Goal: Task Accomplishment & Management: Manage account settings

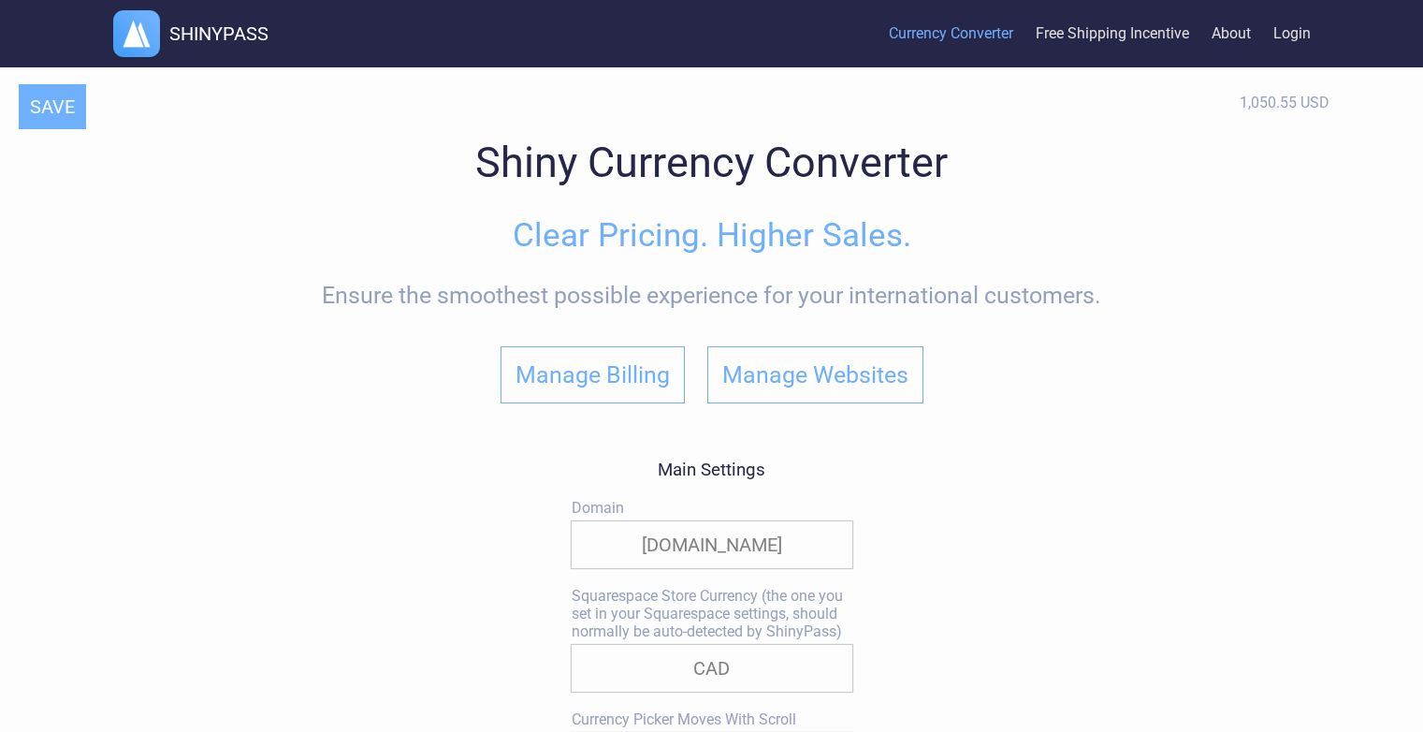
select select "approx."
select select "*"
select select "CAD"
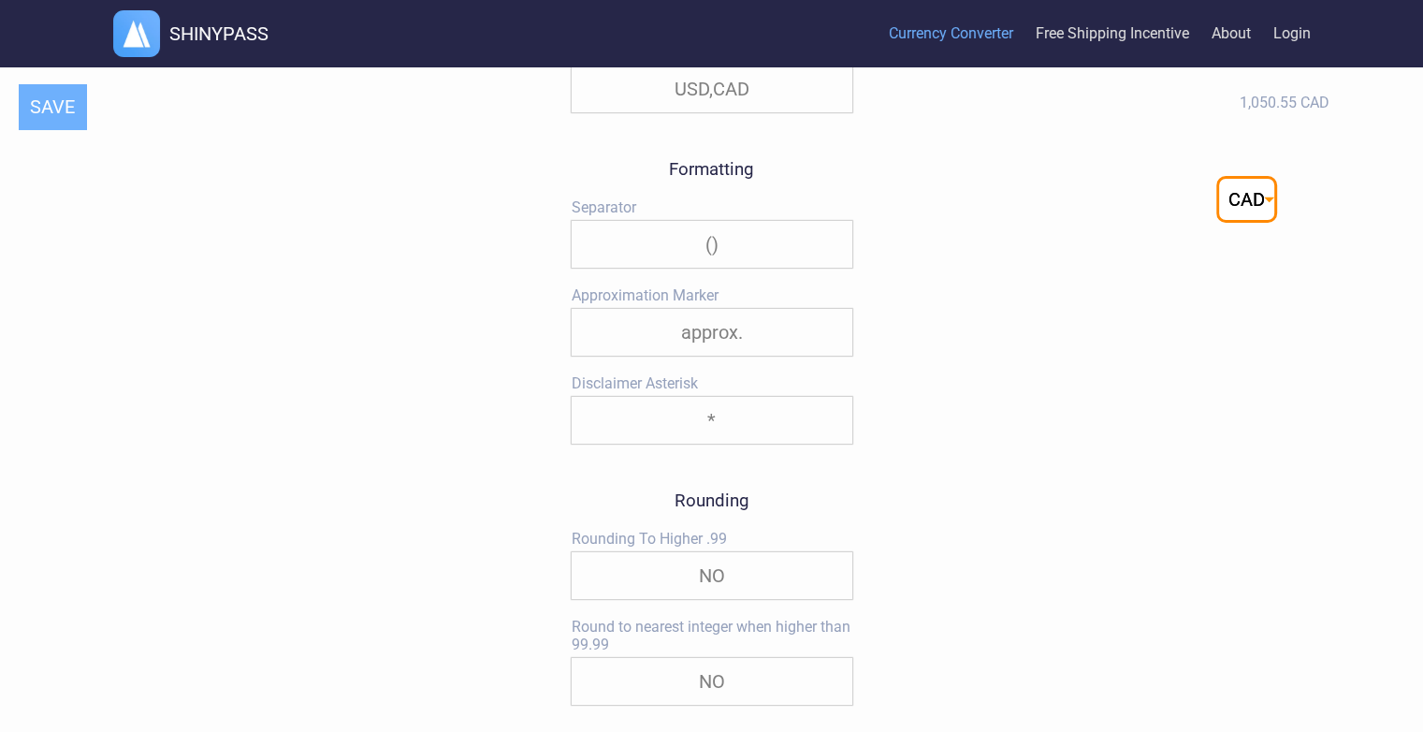
scroll to position [1216, 0]
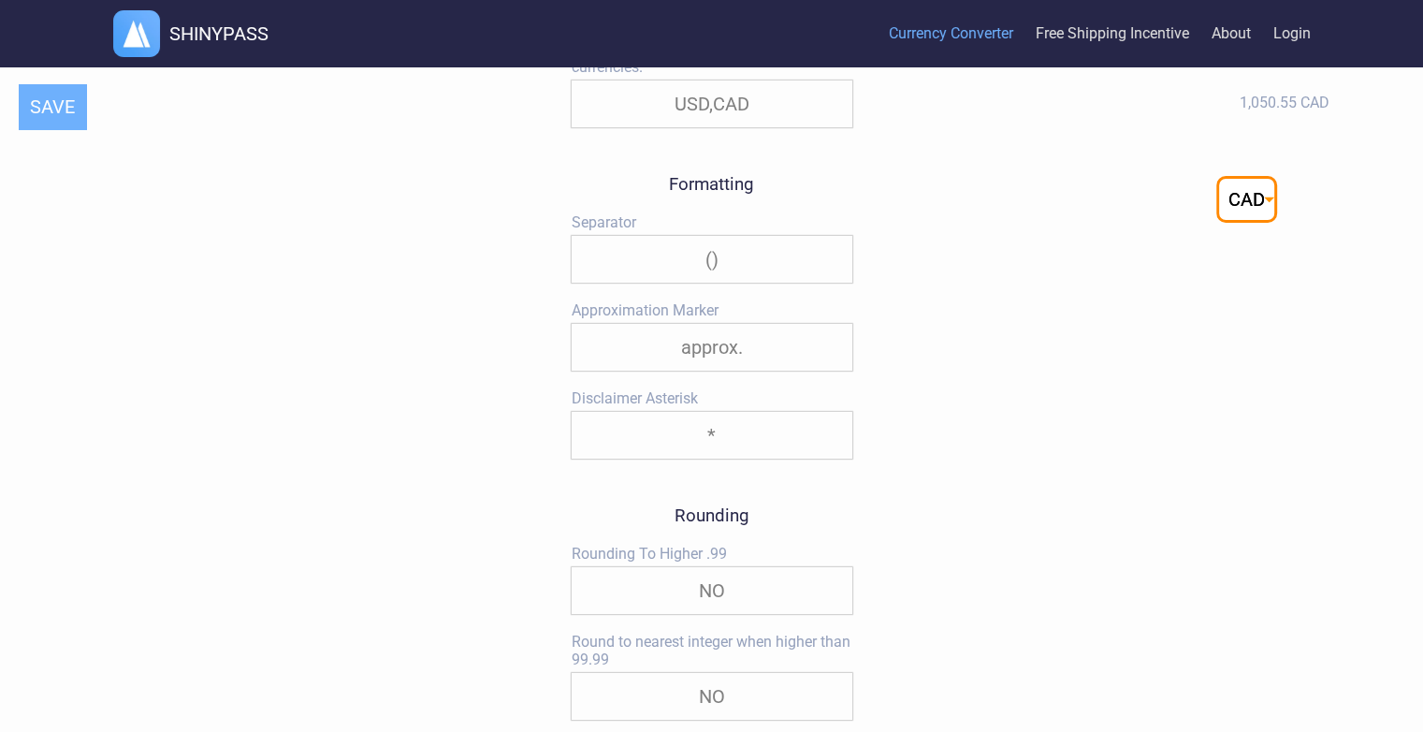
click at [809, 344] on select "about approx. ~ none" at bounding box center [712, 347] width 281 height 47
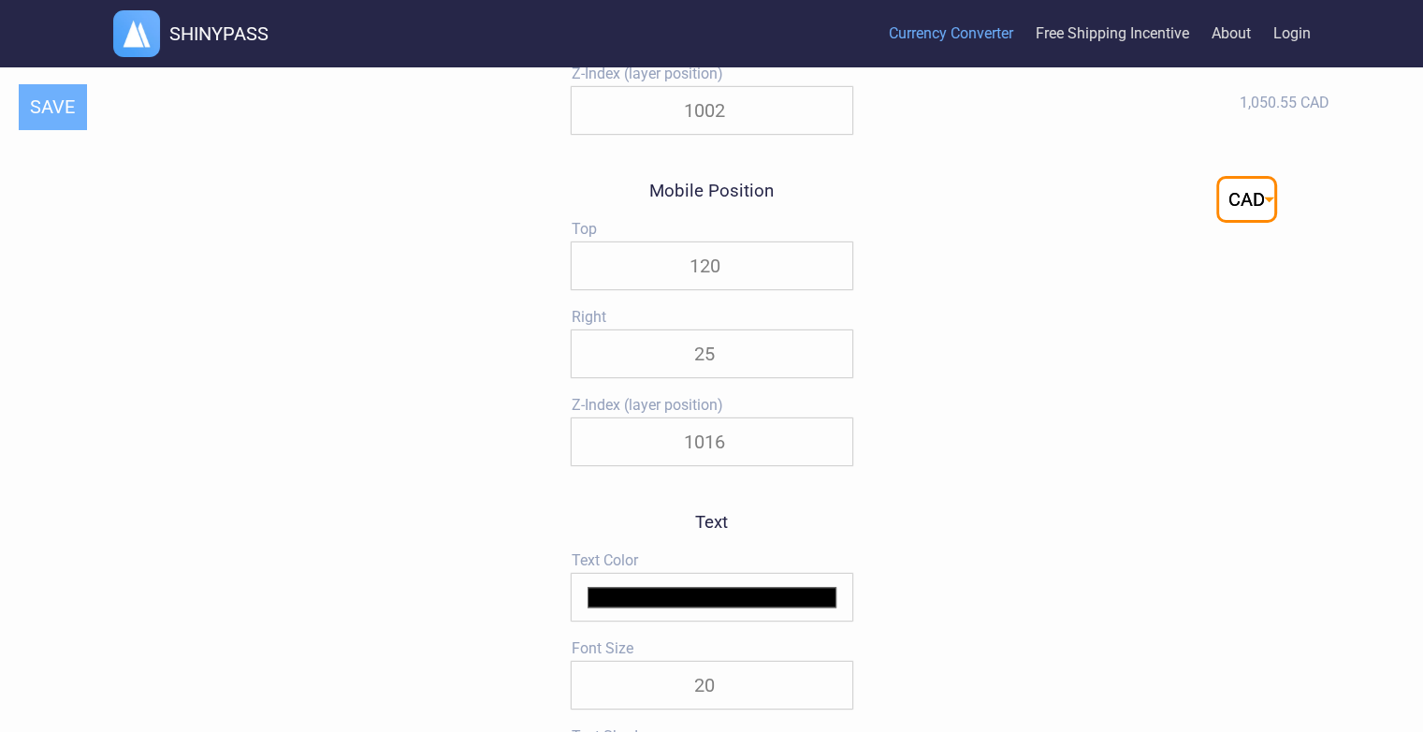
scroll to position [2152, 0]
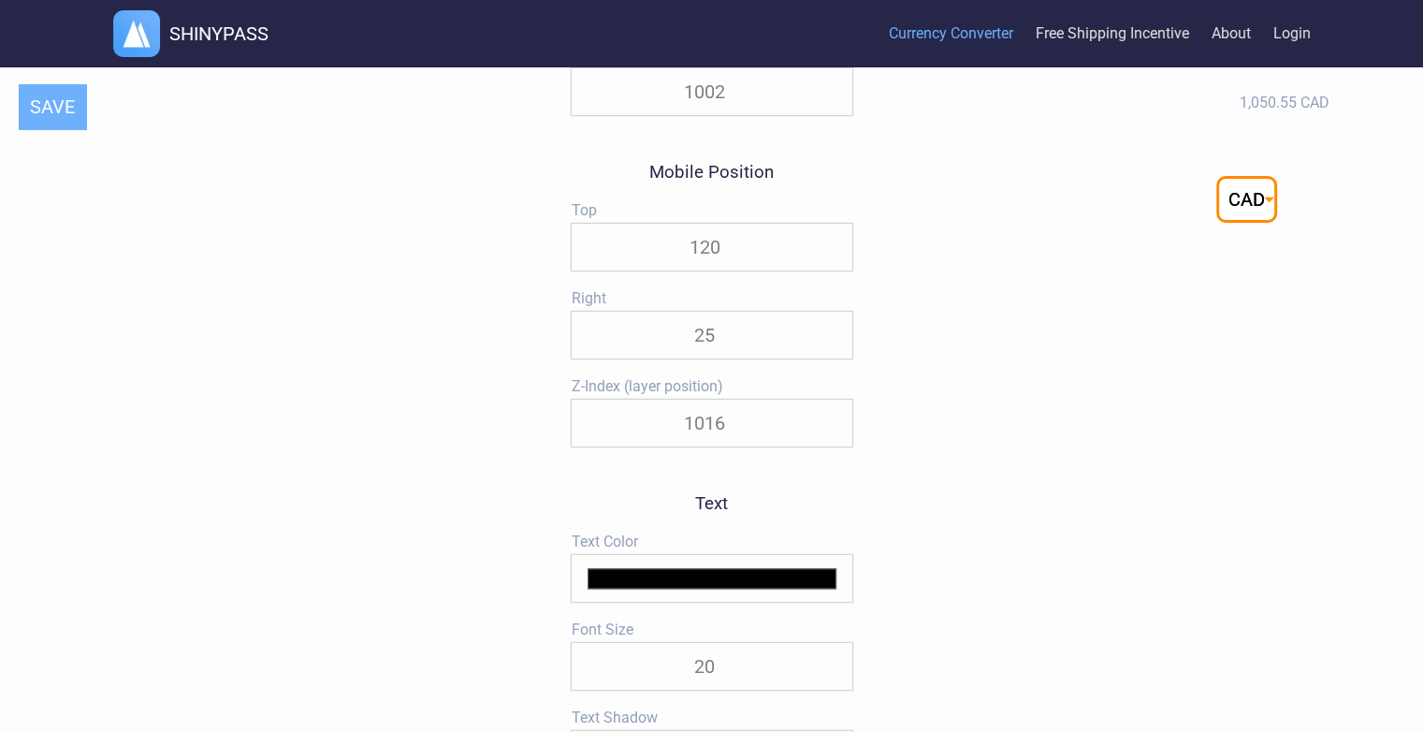
drag, startPoint x: 773, startPoint y: 248, endPoint x: 776, endPoint y: 234, distance: 14.3
click at [776, 234] on input "120" at bounding box center [712, 247] width 281 height 47
click at [833, 264] on input "80" at bounding box center [712, 247] width 281 height 47
click at [831, 264] on input "61" at bounding box center [712, 247] width 281 height 47
click at [831, 248] on input "62" at bounding box center [712, 247] width 281 height 47
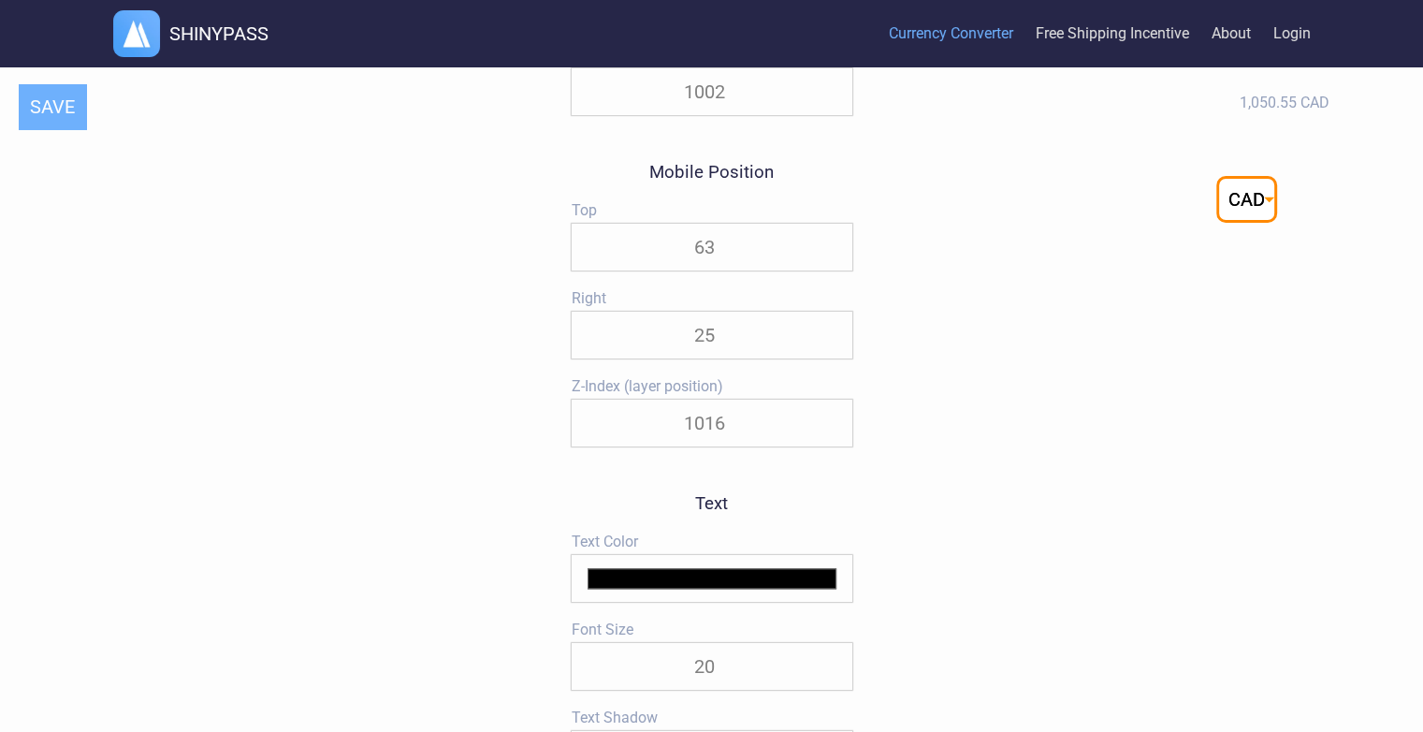
click at [831, 248] on input "63" at bounding box center [712, 247] width 281 height 47
click at [831, 248] on input "64" at bounding box center [712, 247] width 281 height 47
click at [831, 248] on input "65" at bounding box center [712, 247] width 281 height 47
click at [831, 248] on input "66" at bounding box center [712, 247] width 281 height 47
click at [831, 248] on input "67" at bounding box center [712, 247] width 281 height 47
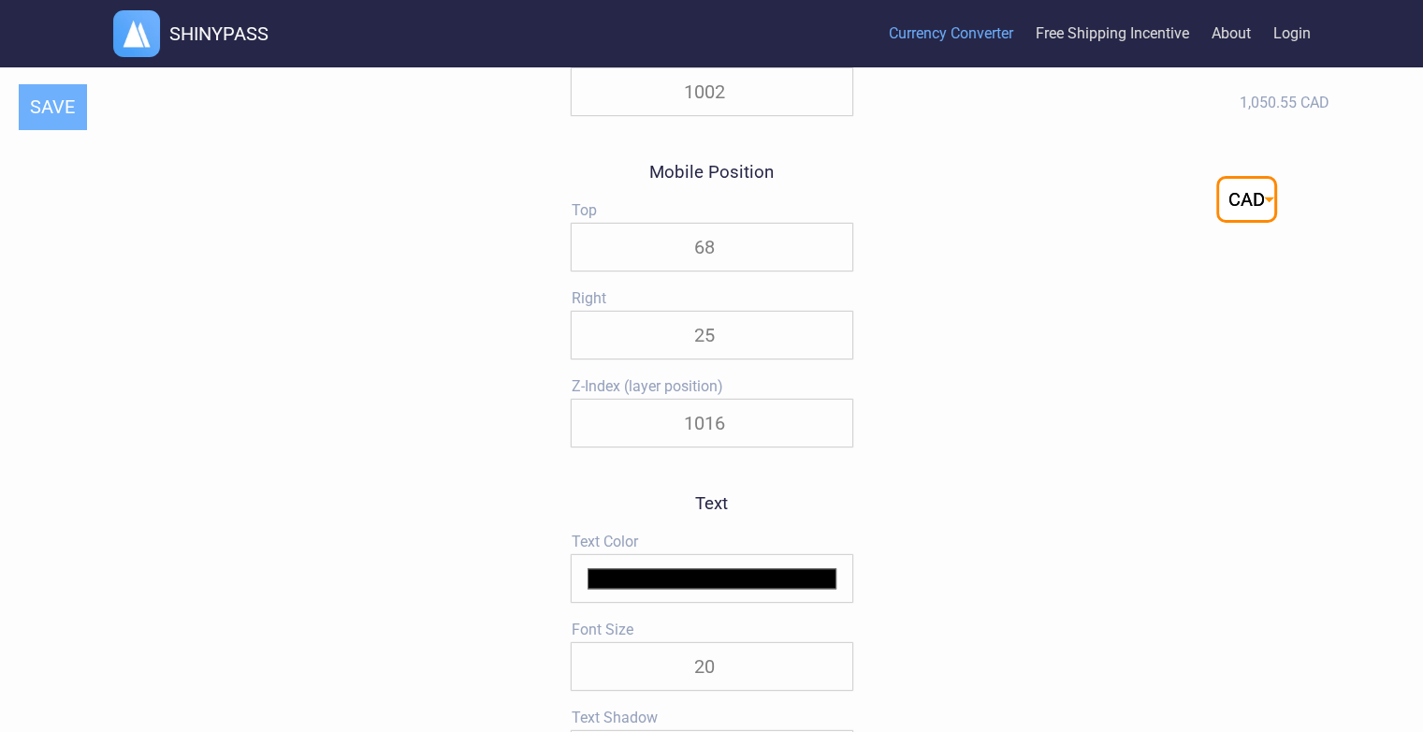
click at [831, 248] on input "68" at bounding box center [712, 247] width 281 height 47
click at [831, 248] on input "69" at bounding box center [712, 247] width 281 height 47
click at [831, 248] on input "70" at bounding box center [712, 247] width 281 height 47
click at [831, 248] on input "71" at bounding box center [712, 247] width 281 height 47
click at [831, 248] on input "72" at bounding box center [712, 247] width 281 height 47
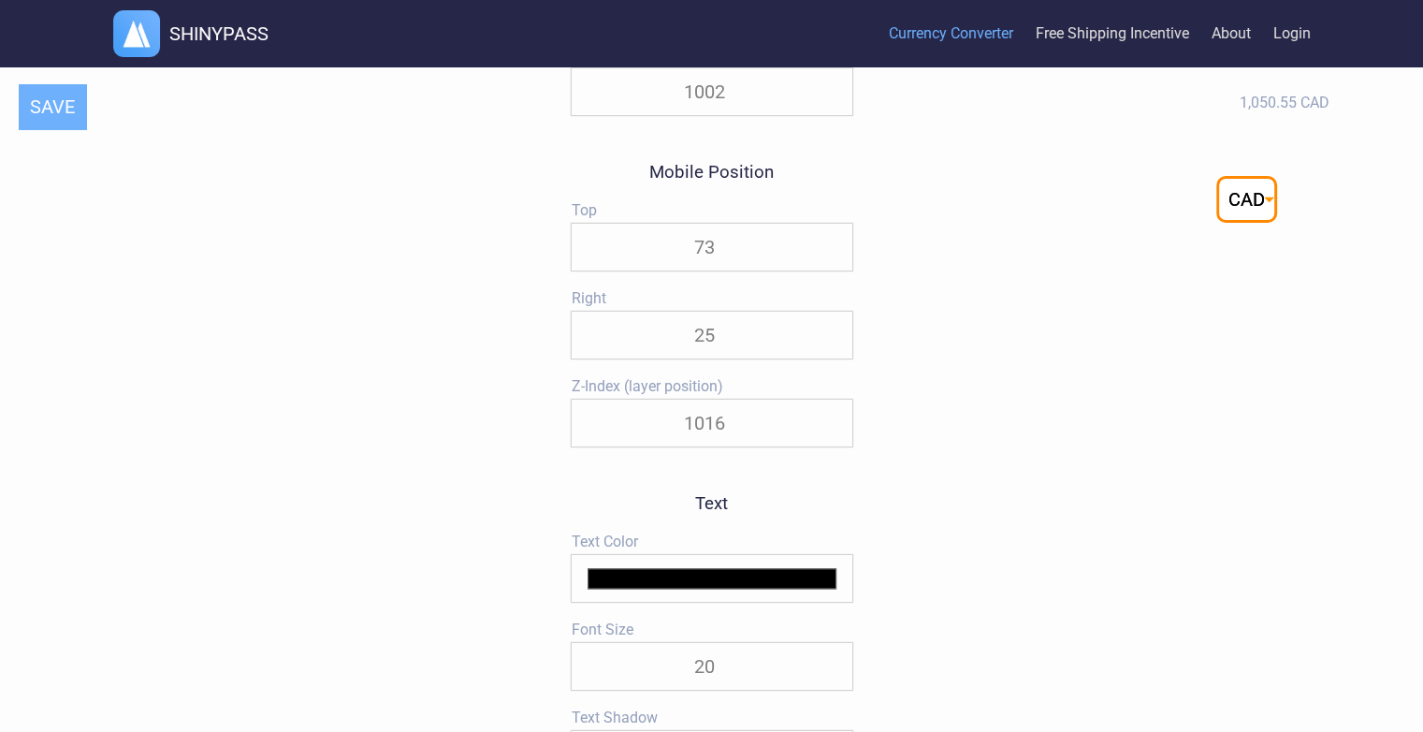
click at [831, 248] on input "73" at bounding box center [712, 247] width 281 height 47
click at [831, 248] on input "74" at bounding box center [712, 247] width 281 height 47
click at [831, 248] on input "75" at bounding box center [712, 247] width 281 height 47
click at [831, 248] on input "76" at bounding box center [712, 247] width 281 height 47
click at [831, 248] on input "77" at bounding box center [712, 247] width 281 height 47
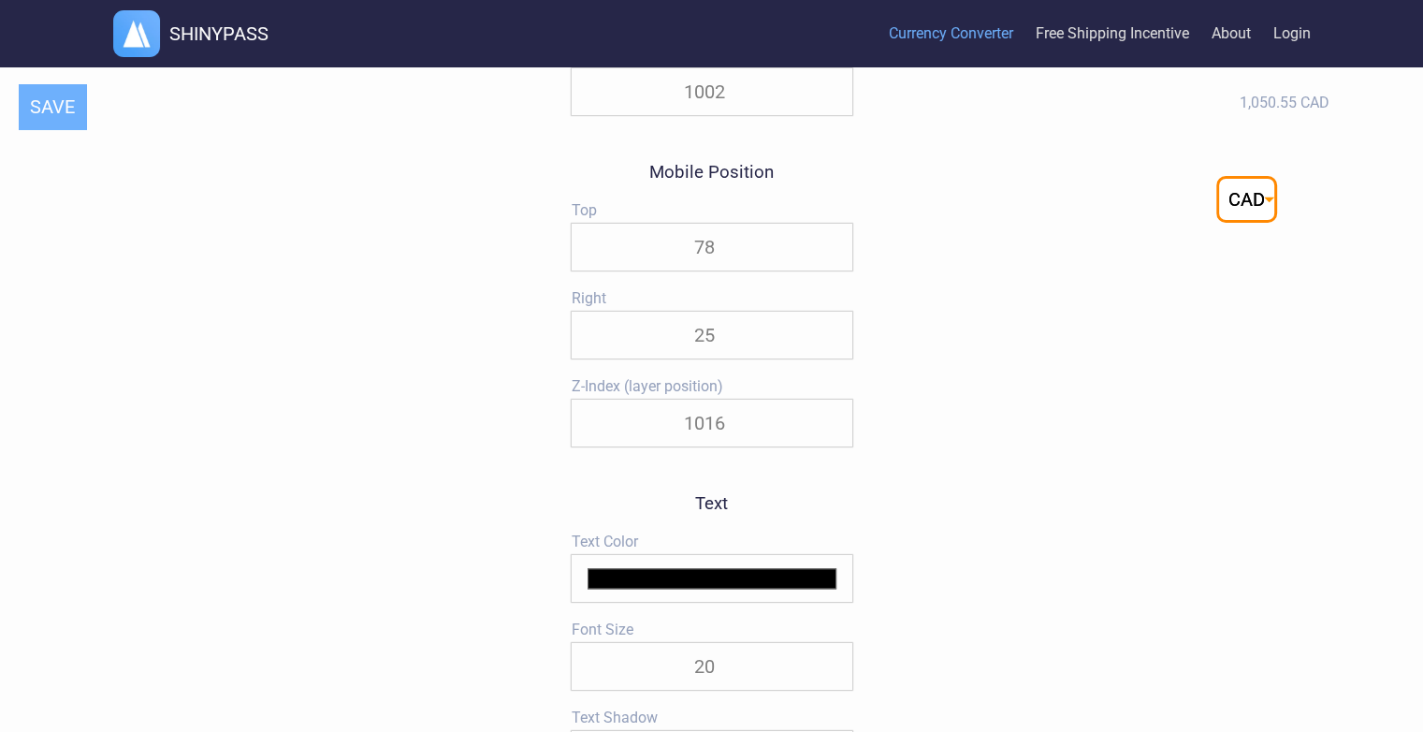
click at [831, 248] on input "78" at bounding box center [712, 247] width 281 height 47
click at [831, 248] on input "79" at bounding box center [712, 247] width 281 height 47
click at [831, 248] on input "80" at bounding box center [712, 247] width 281 height 47
click at [831, 248] on input "81" at bounding box center [712, 247] width 281 height 47
click at [831, 248] on input "82" at bounding box center [712, 247] width 281 height 47
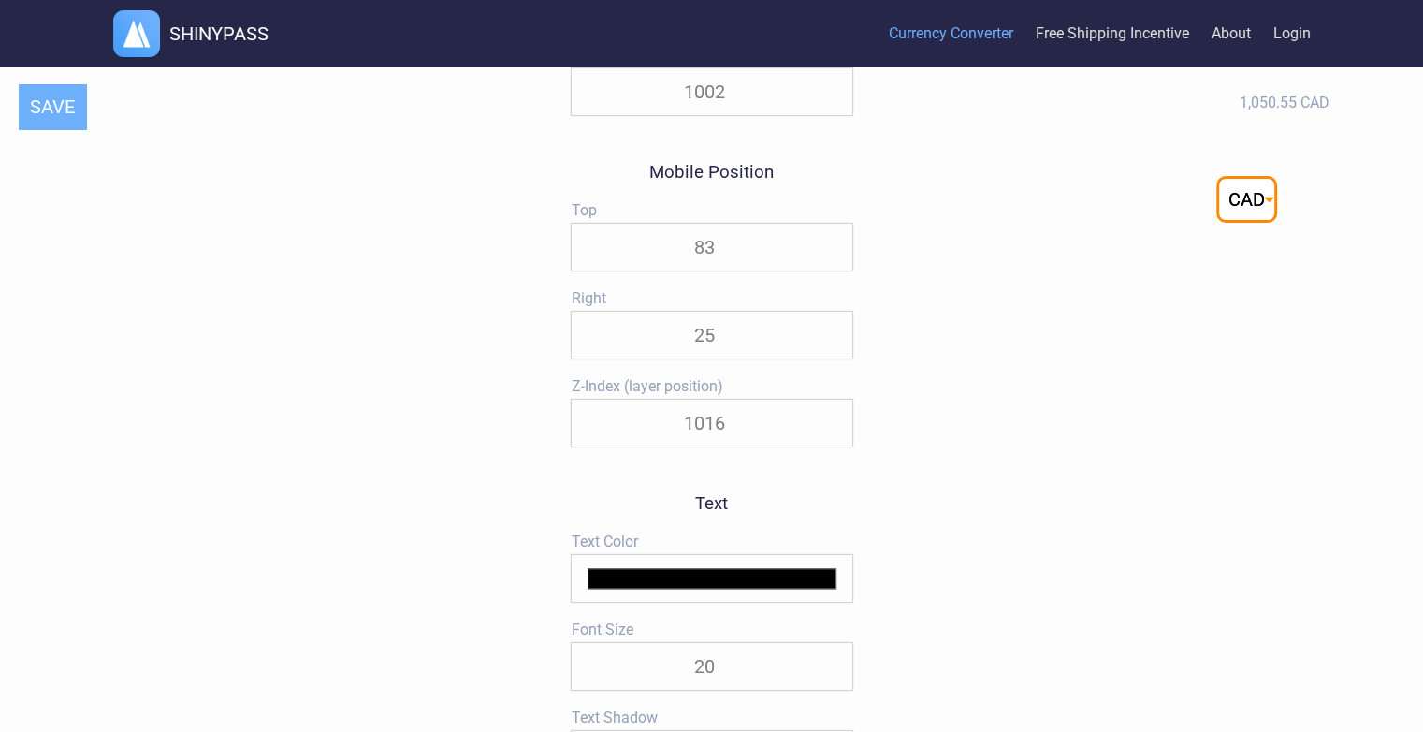
click at [831, 248] on input "83" at bounding box center [712, 247] width 281 height 47
click at [831, 248] on input "84" at bounding box center [712, 247] width 281 height 47
click at [831, 248] on input "106" at bounding box center [712, 247] width 281 height 47
click at [830, 265] on input "105" at bounding box center [712, 247] width 281 height 47
click at [830, 265] on input "104" at bounding box center [712, 247] width 281 height 47
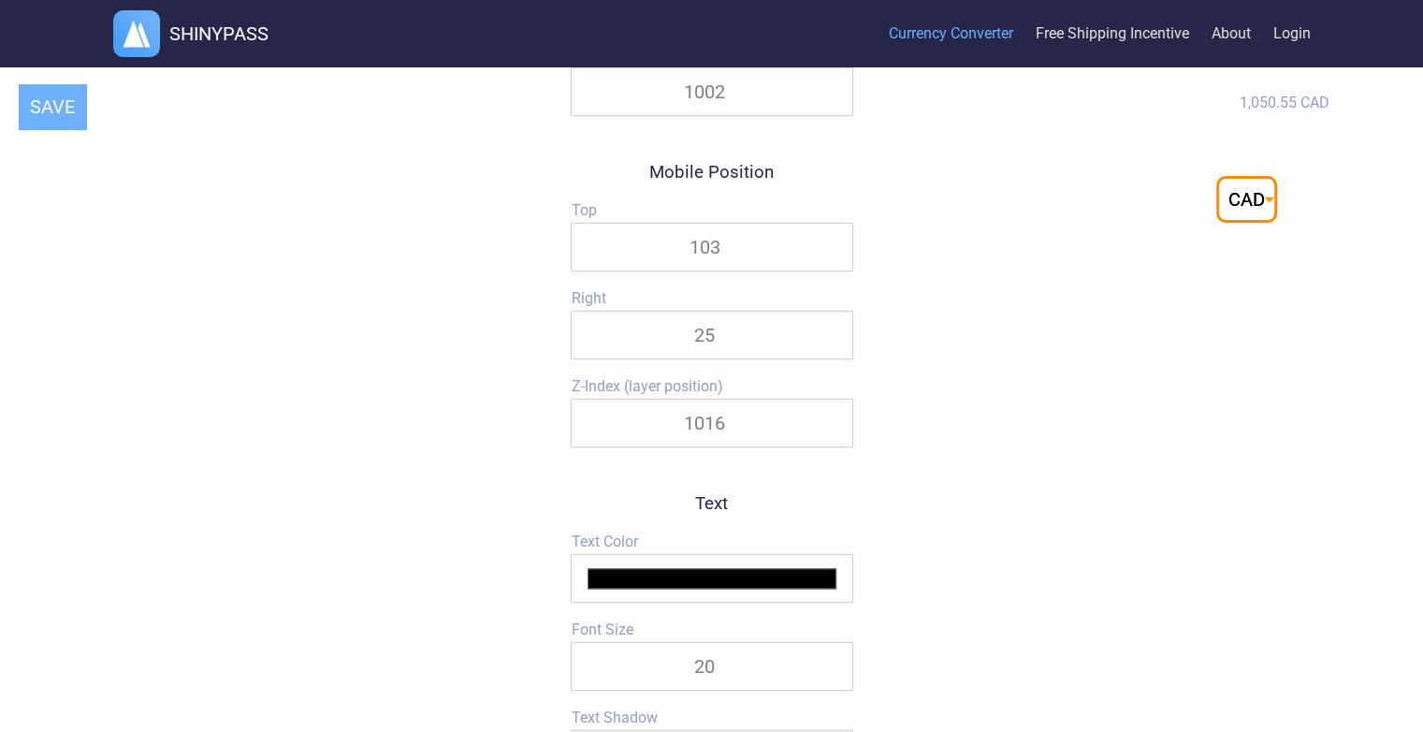
click at [830, 265] on input "103" at bounding box center [712, 247] width 281 height 47
click at [830, 265] on input "102" at bounding box center [712, 247] width 281 height 47
click at [830, 265] on input "101" at bounding box center [712, 247] width 281 height 47
type input "100"
click at [830, 265] on input "100" at bounding box center [712, 247] width 281 height 47
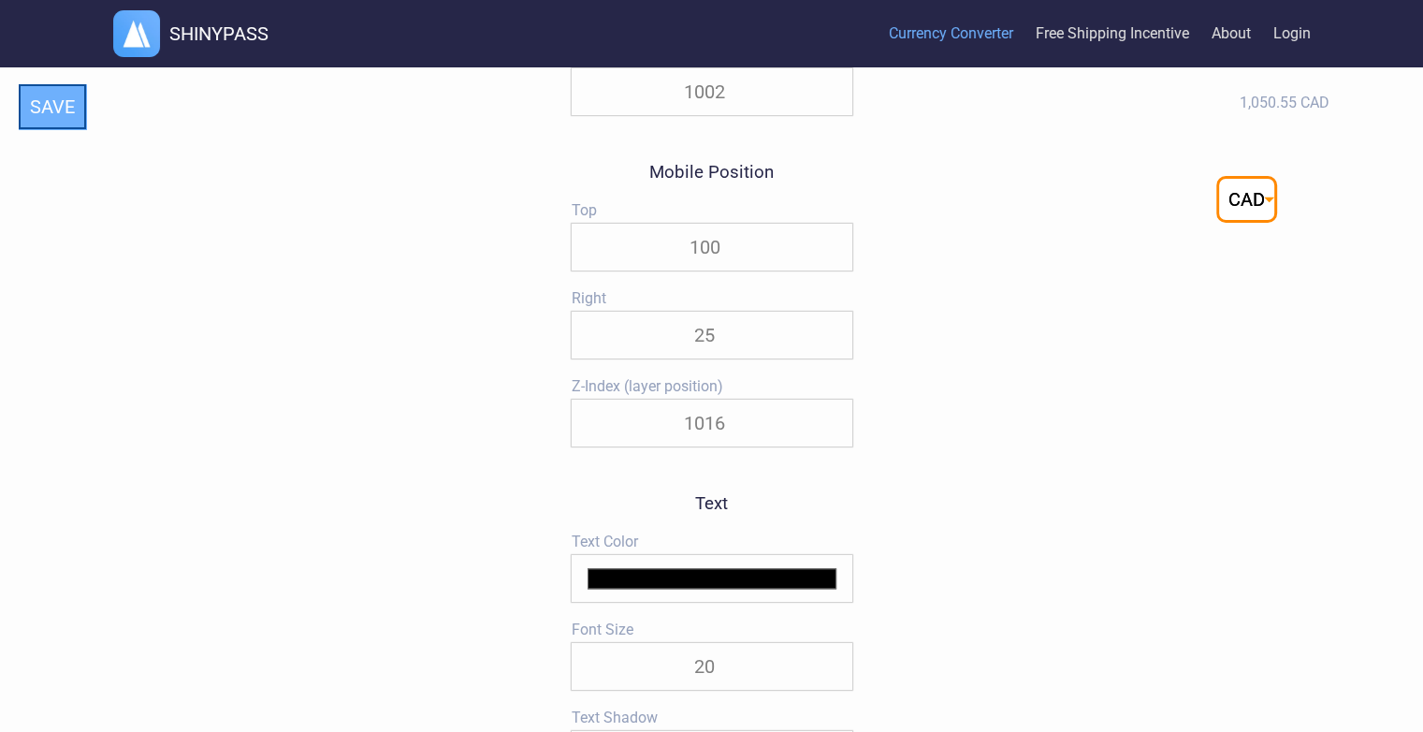
click at [65, 112] on button "SAVE" at bounding box center [52, 106] width 67 height 45
click at [69, 114] on button "SAVE" at bounding box center [52, 106] width 67 height 45
click at [829, 354] on input "5" at bounding box center [712, 335] width 281 height 47
click at [829, 354] on input "4" at bounding box center [712, 335] width 281 height 47
click at [829, 354] on input "3" at bounding box center [712, 335] width 281 height 47
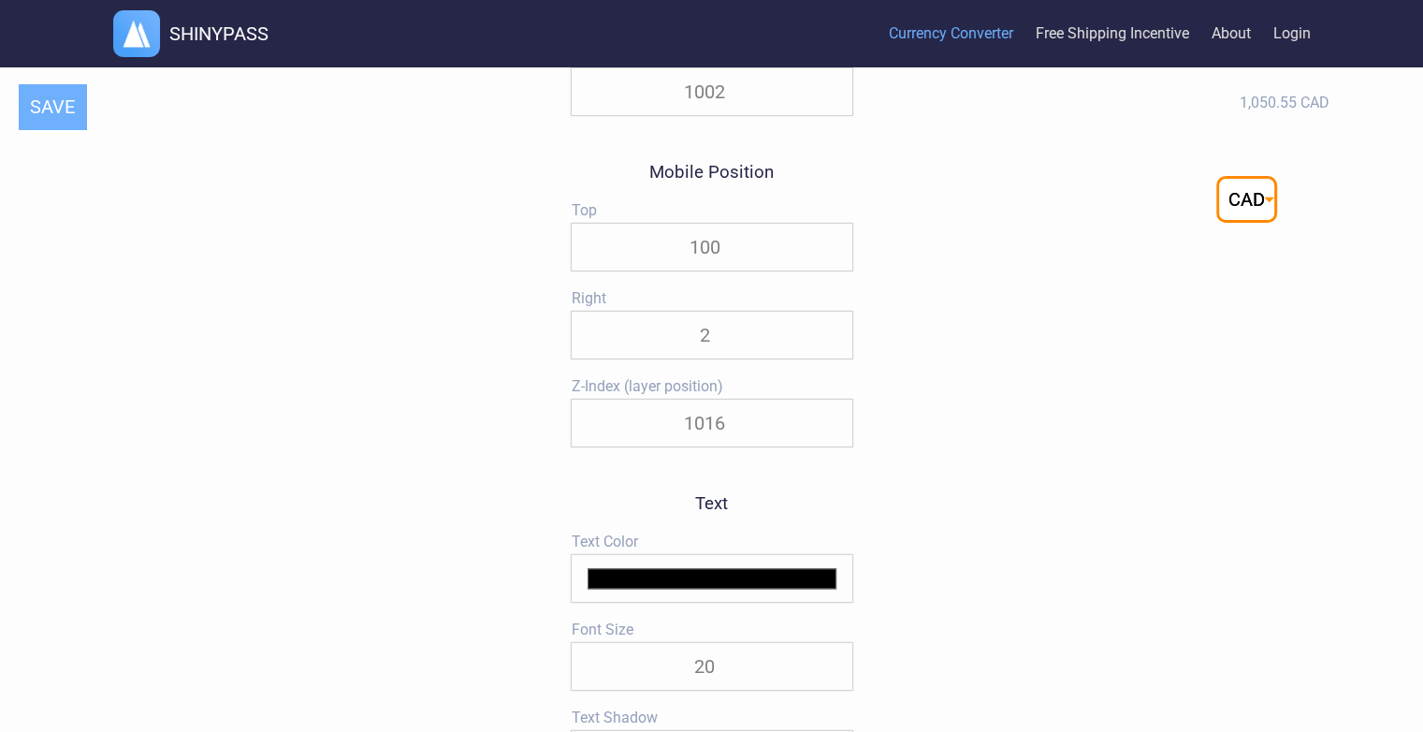
click at [829, 354] on input "2" at bounding box center [712, 335] width 281 height 47
click at [829, 354] on input "1" at bounding box center [712, 335] width 281 height 47
click at [829, 354] on input "0" at bounding box center [712, 335] width 281 height 47
click at [829, 339] on input "1" at bounding box center [712, 335] width 281 height 47
click at [829, 339] on input "2" at bounding box center [712, 335] width 281 height 47
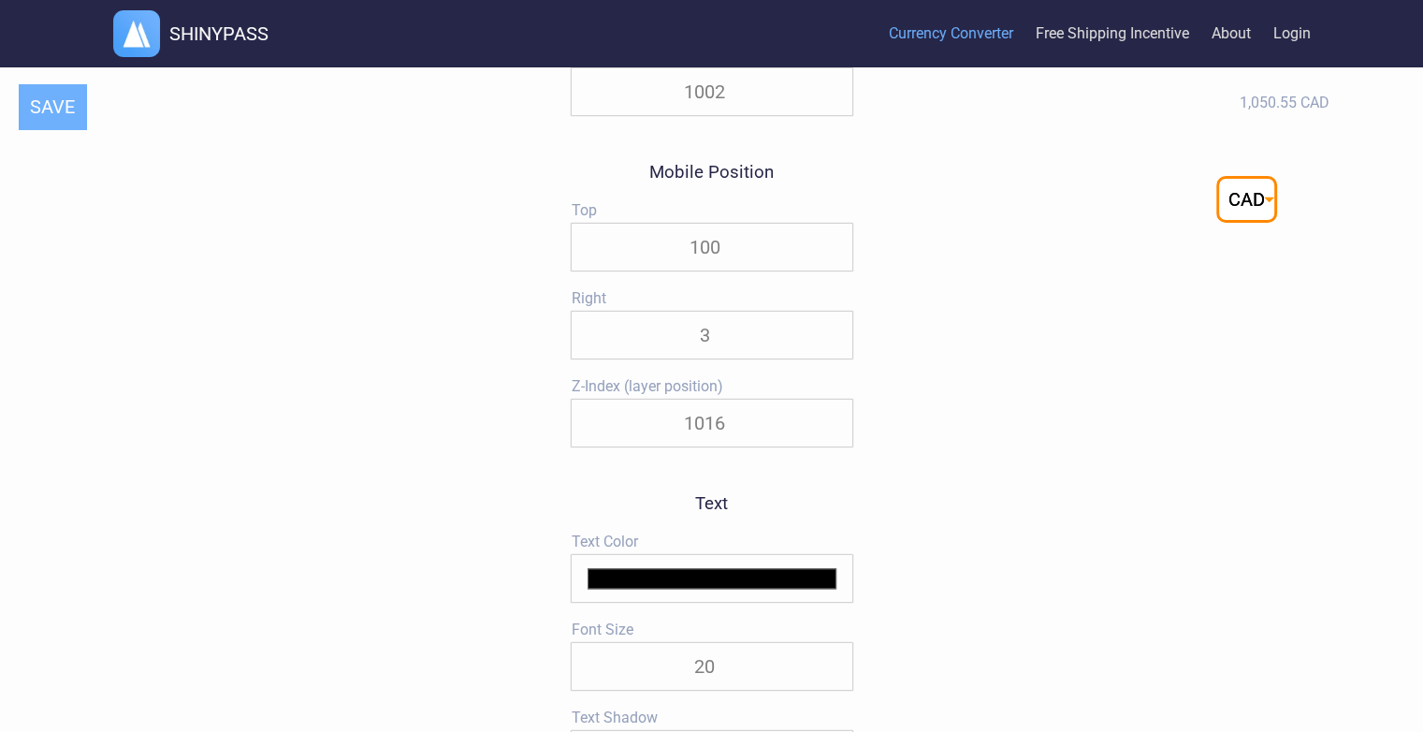
click at [829, 339] on input "3" at bounding box center [712, 335] width 281 height 47
click at [829, 339] on input "4" at bounding box center [712, 335] width 281 height 47
click at [829, 339] on input "5" at bounding box center [712, 335] width 281 height 47
click at [829, 339] on input "6" at bounding box center [712, 335] width 281 height 47
click at [829, 339] on input "7" at bounding box center [712, 335] width 281 height 47
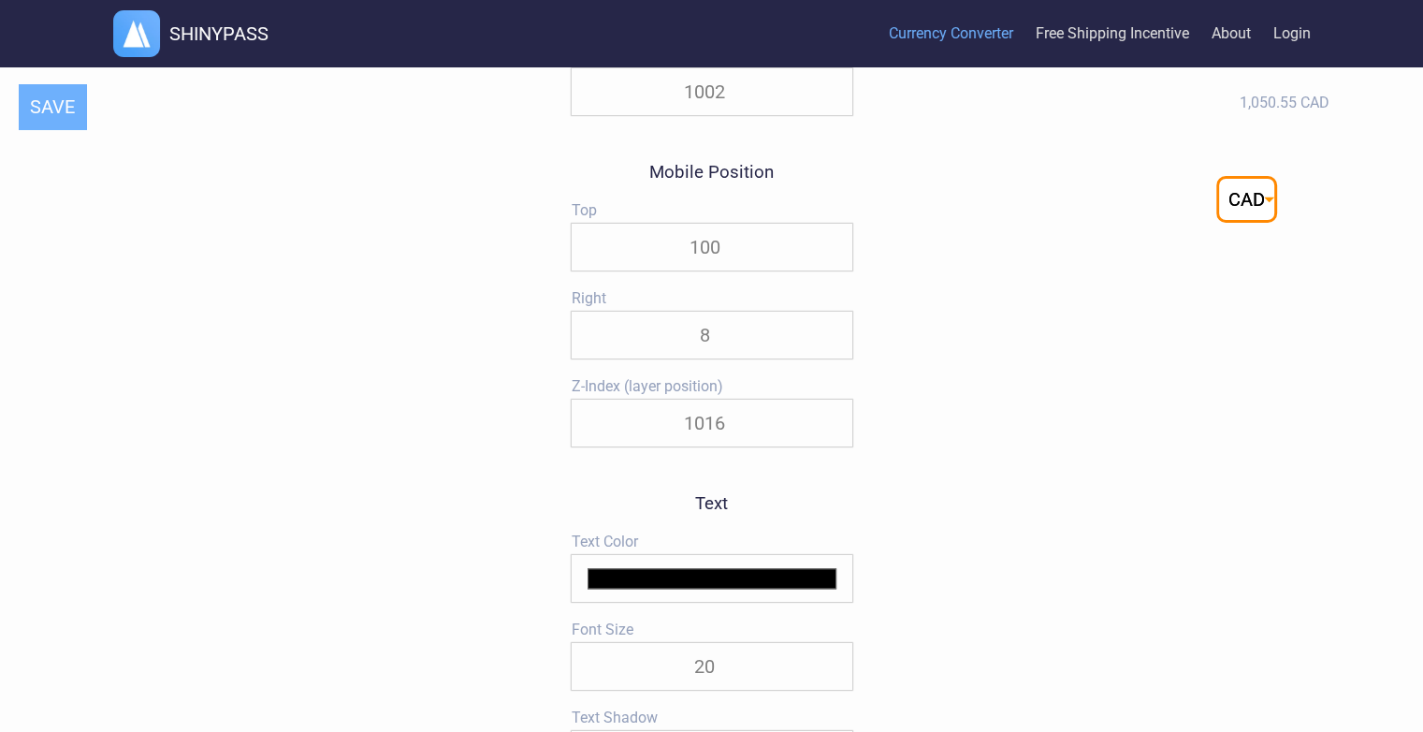
click at [829, 339] on input "8" at bounding box center [712, 335] width 281 height 47
click at [829, 339] on input "9" at bounding box center [712, 335] width 281 height 47
type input "10"
click at [829, 339] on input "10" at bounding box center [712, 335] width 281 height 47
click at [830, 268] on input "99" at bounding box center [712, 247] width 281 height 47
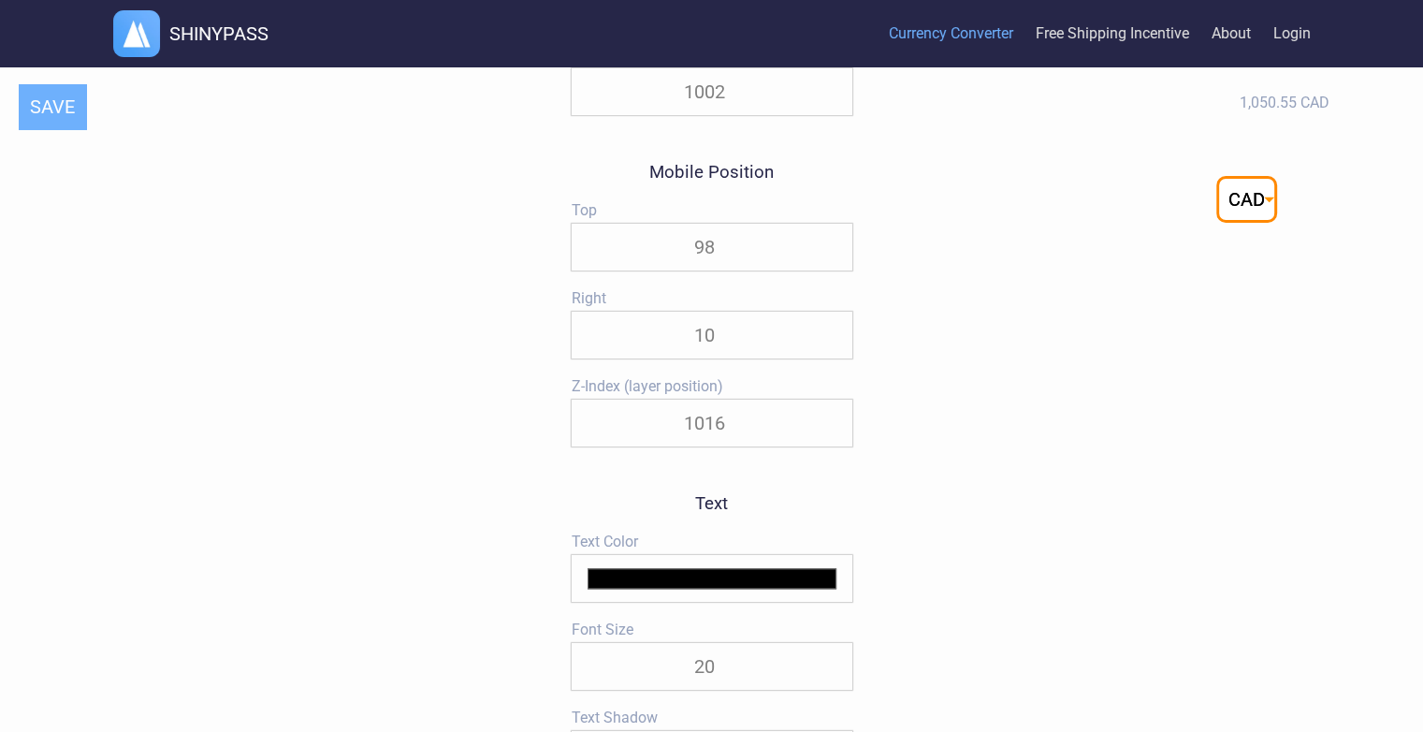
click at [830, 268] on input "98" at bounding box center [712, 247] width 281 height 47
click at [830, 268] on input "97" at bounding box center [712, 247] width 281 height 47
click at [830, 268] on input "96" at bounding box center [712, 247] width 281 height 47
click at [830, 268] on input "95" at bounding box center [712, 247] width 281 height 47
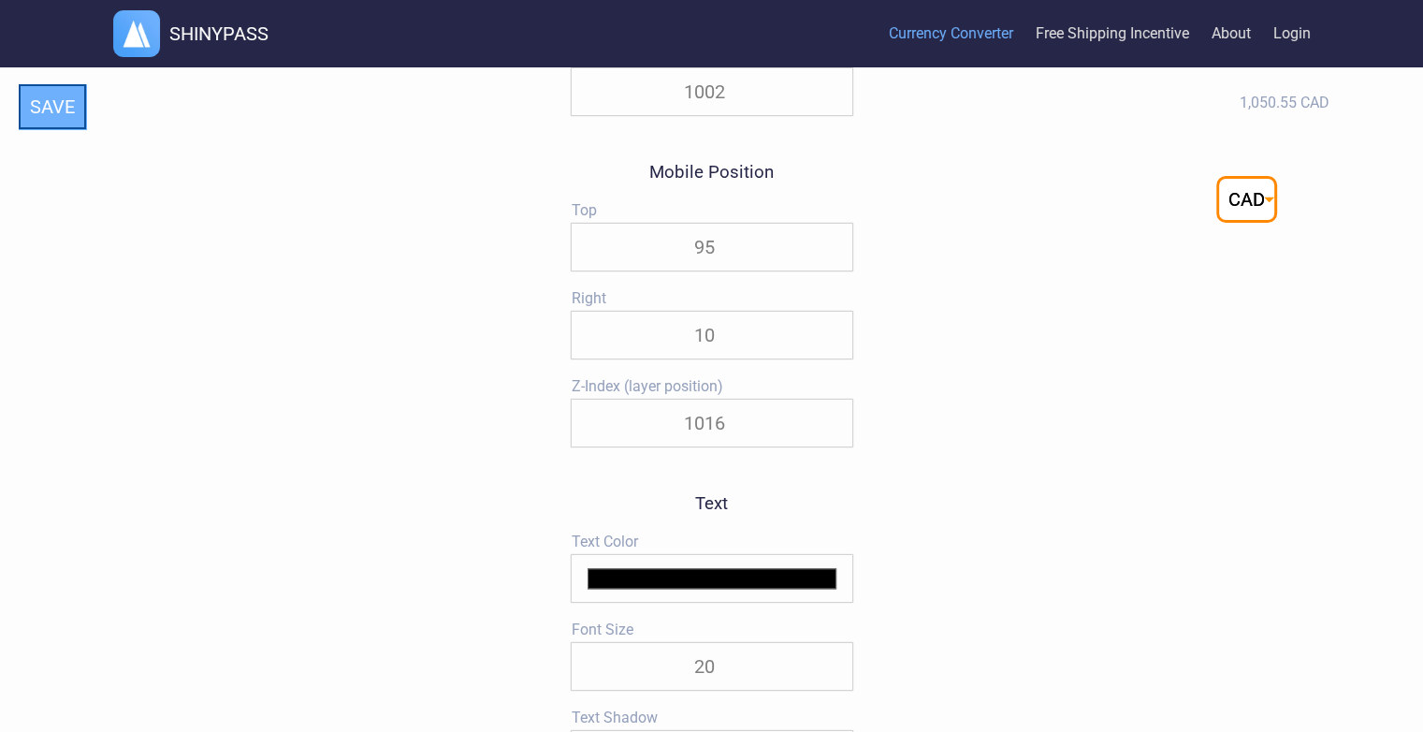
click at [42, 111] on button "SAVE" at bounding box center [52, 106] width 67 height 45
type input "70"
click at [831, 268] on input "70" at bounding box center [712, 247] width 281 height 47
click at [62, 115] on button "SAVE" at bounding box center [52, 106] width 67 height 45
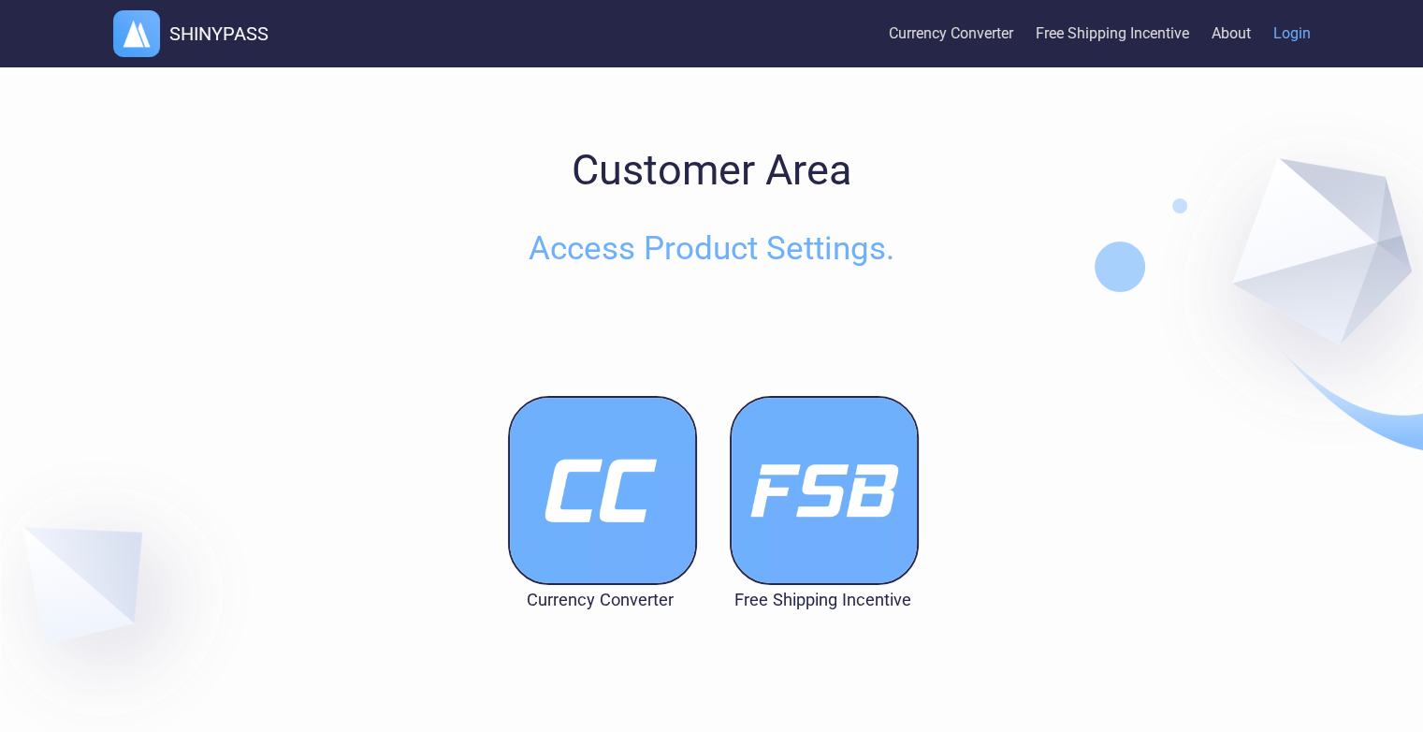
click at [625, 497] on img at bounding box center [602, 490] width 189 height 189
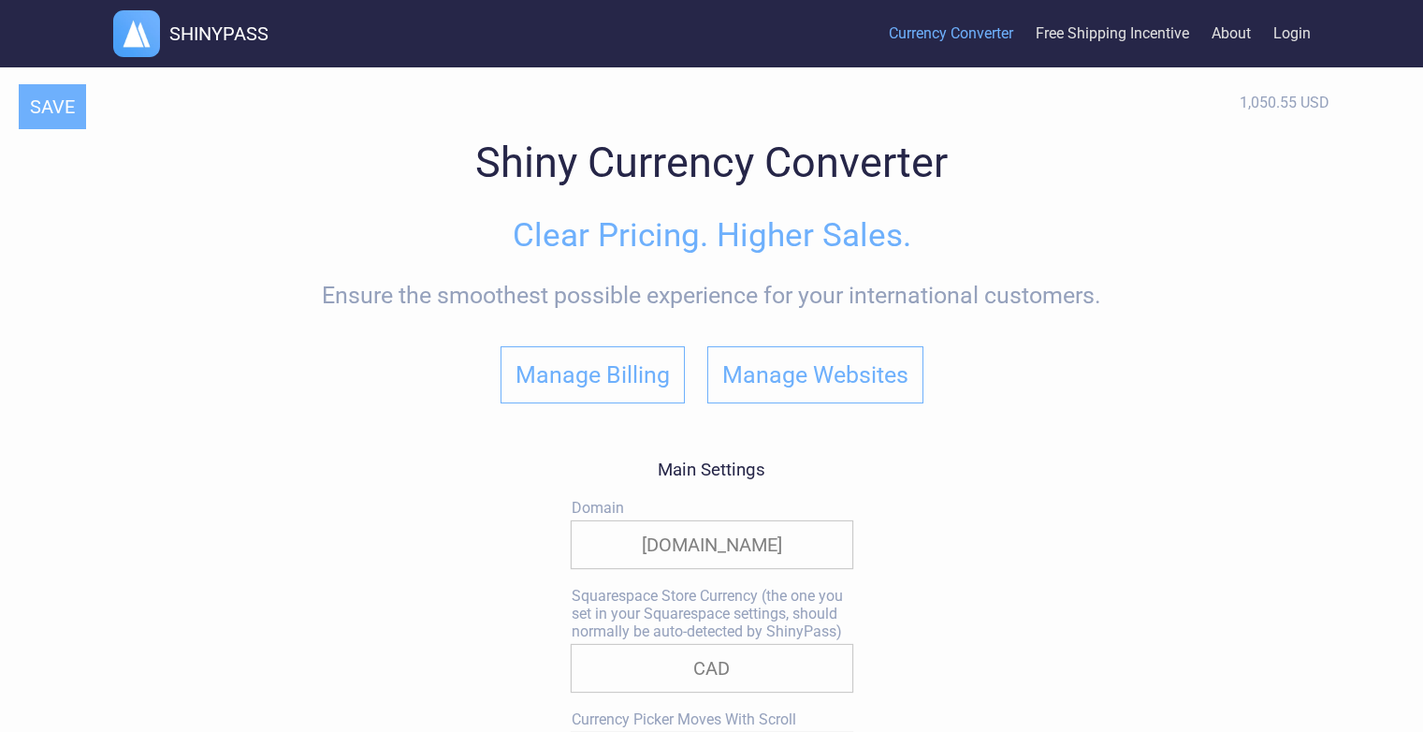
select select "approx."
select select "*"
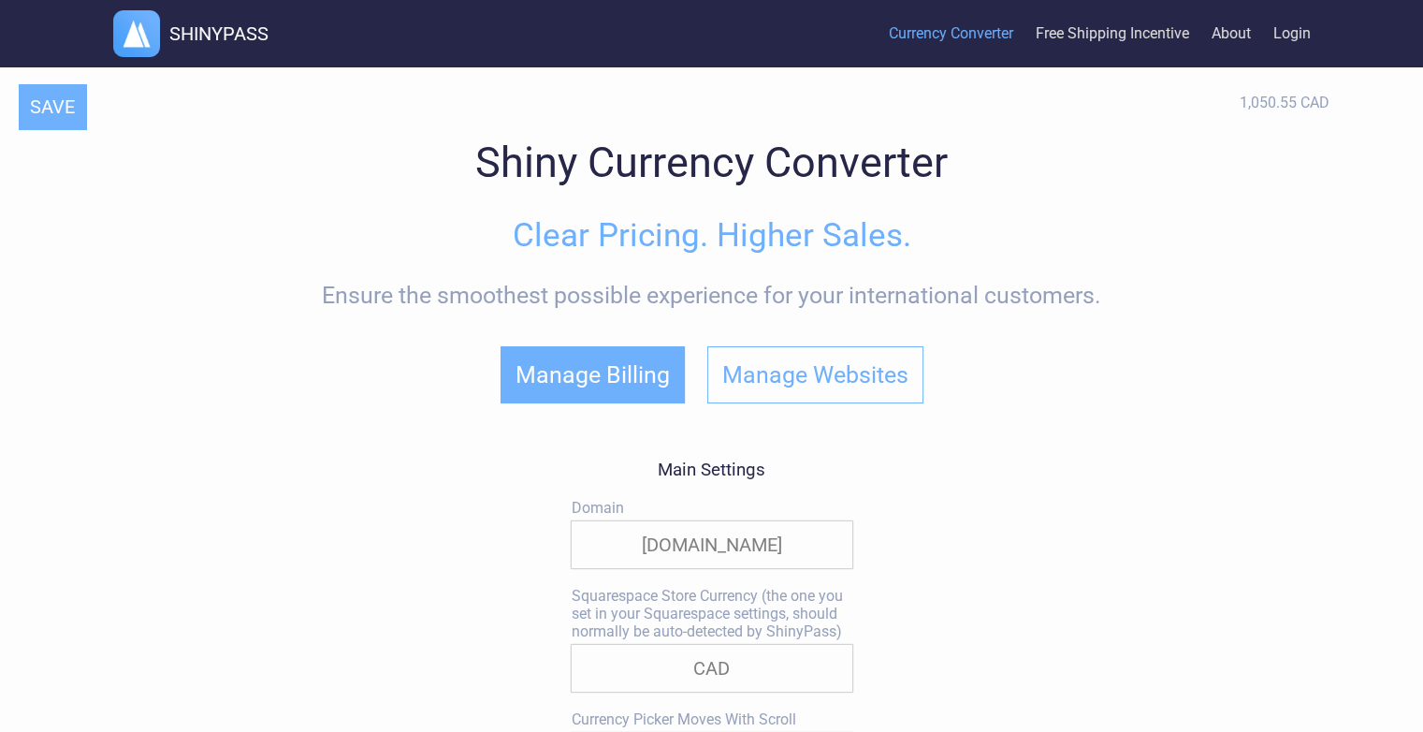
select select "CAD"
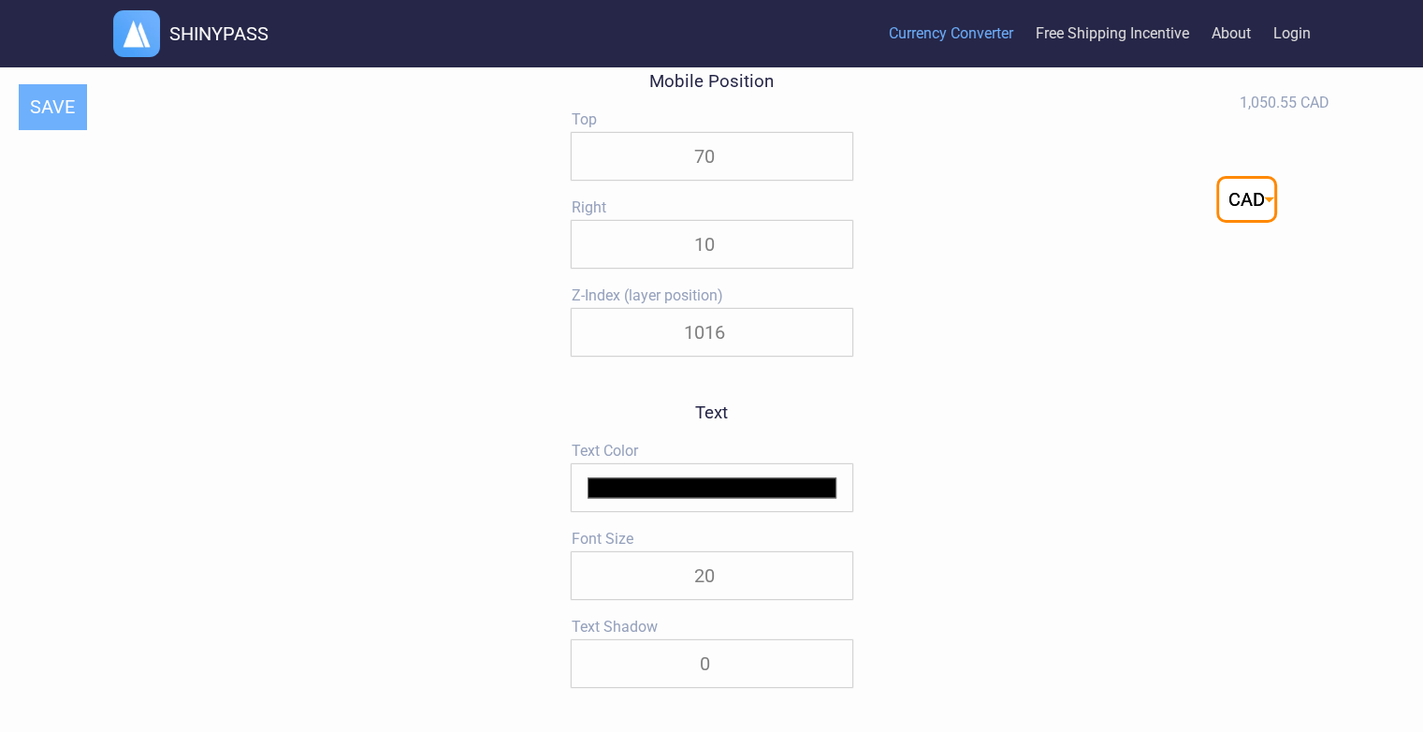
scroll to position [2152, 0]
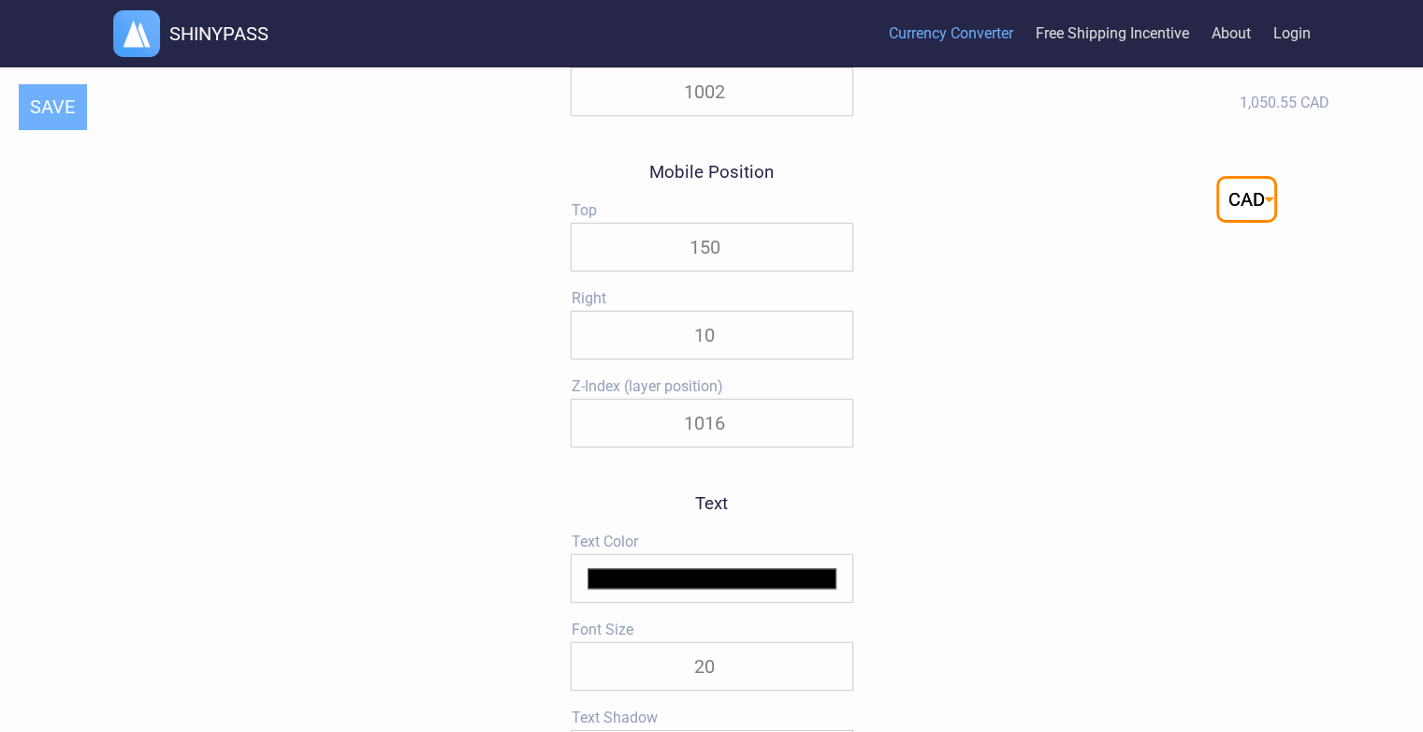
click at [831, 253] on input "150" at bounding box center [712, 247] width 281 height 47
click at [77, 114] on button "SAVE" at bounding box center [52, 106] width 67 height 45
click at [831, 266] on input "141" at bounding box center [712, 247] width 281 height 47
click at [831, 266] on input "140" at bounding box center [712, 247] width 281 height 47
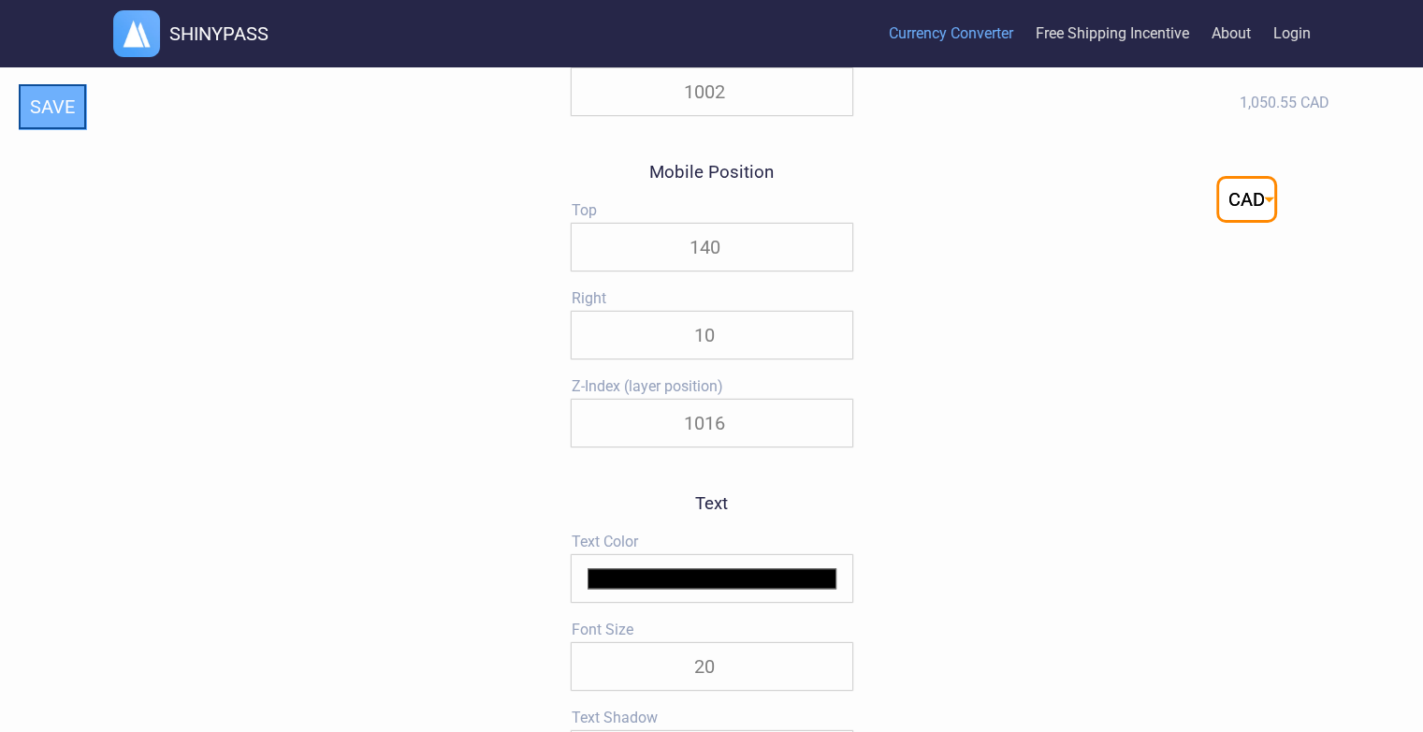
click at [80, 112] on button "SAVE" at bounding box center [52, 106] width 67 height 45
click at [829, 261] on input "134" at bounding box center [712, 247] width 281 height 47
click at [831, 261] on input "133" at bounding box center [712, 247] width 281 height 47
click at [831, 261] on input "132" at bounding box center [712, 247] width 281 height 47
click at [831, 261] on input "131" at bounding box center [712, 247] width 281 height 47
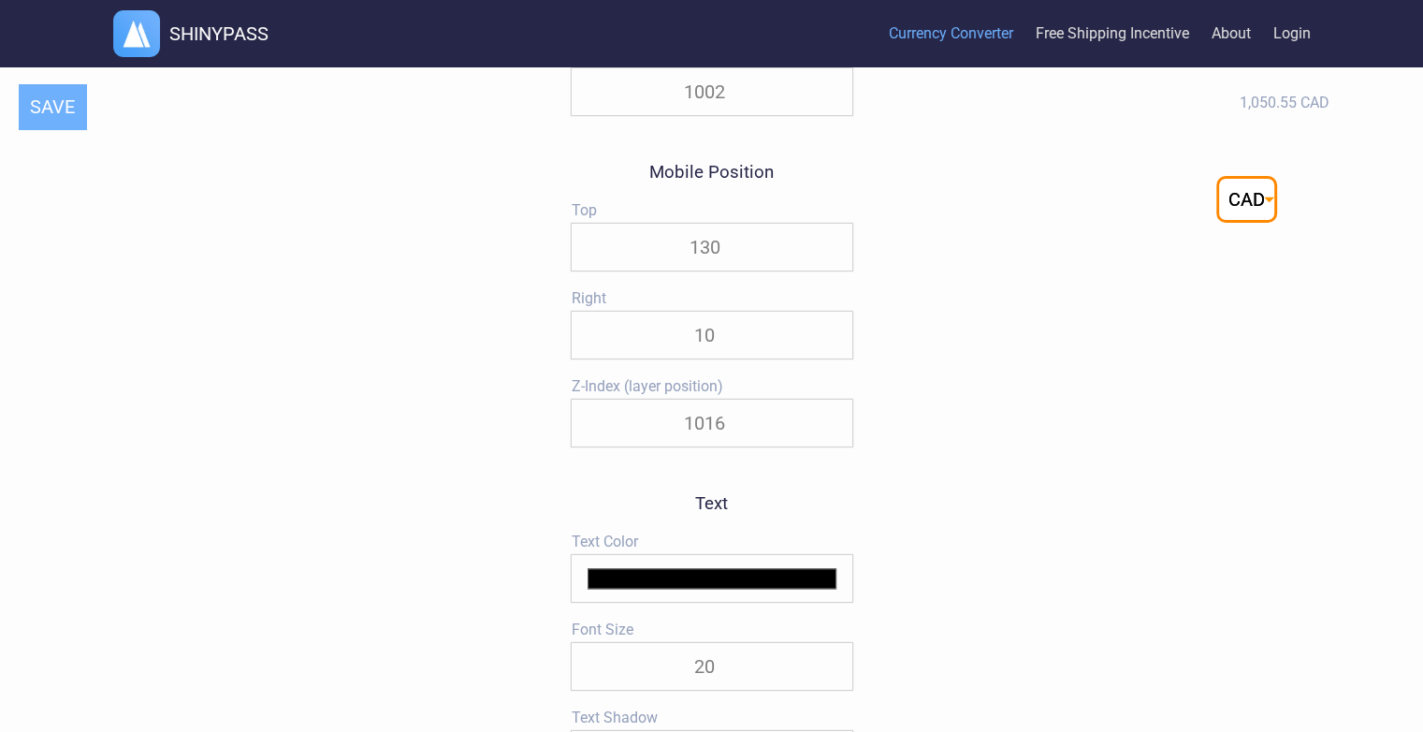
click at [829, 261] on input "130" at bounding box center [712, 247] width 281 height 47
click at [30, 109] on button "SAVE" at bounding box center [52, 106] width 67 height 45
click at [829, 251] on input "166" at bounding box center [712, 247] width 281 height 47
click at [830, 247] on input "167" at bounding box center [712, 247] width 281 height 47
click at [830, 247] on input "168" at bounding box center [712, 247] width 281 height 47
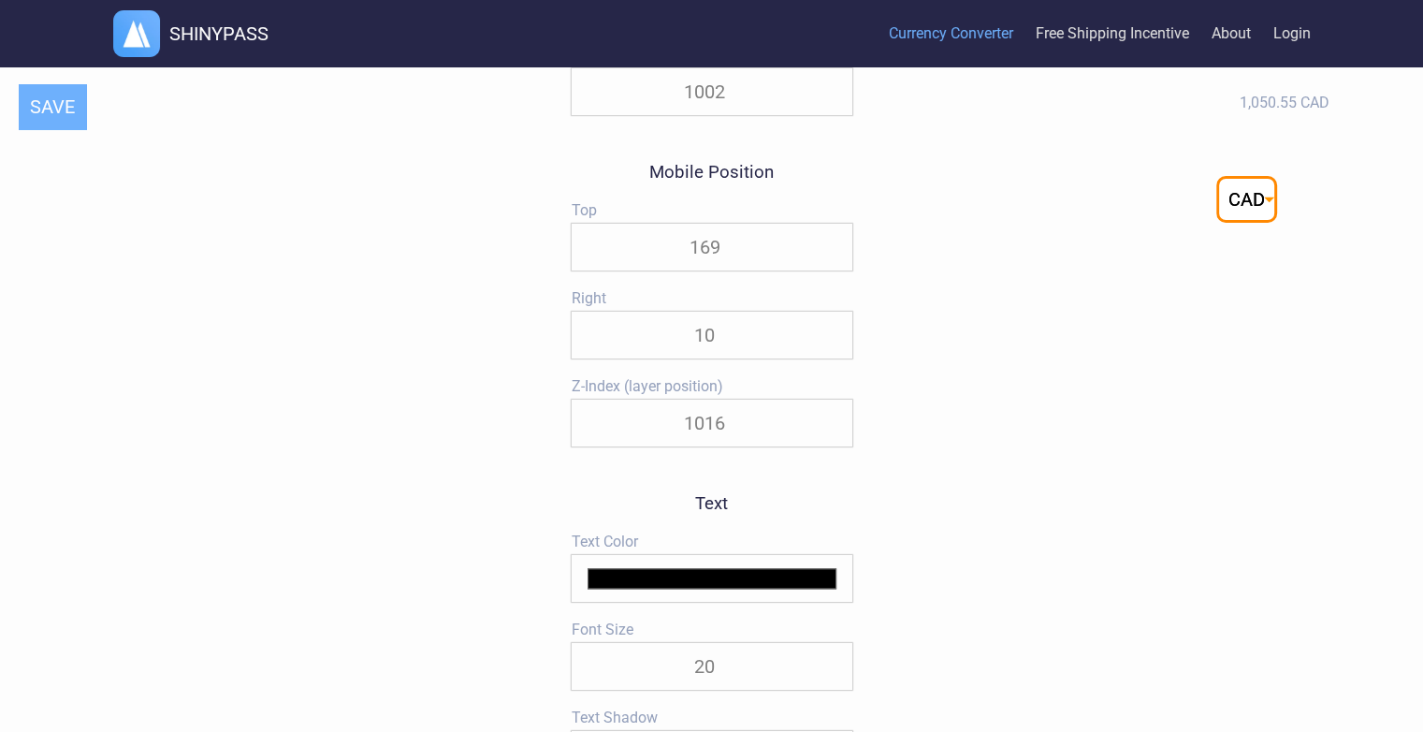
click at [830, 247] on input "169" at bounding box center [712, 247] width 281 height 47
type input "170"
click at [831, 247] on input "170" at bounding box center [712, 247] width 281 height 47
click at [66, 111] on button "SAVE" at bounding box center [52, 106] width 67 height 45
click at [38, 114] on button "SAVE" at bounding box center [52, 106] width 67 height 45
